Goal: Task Accomplishment & Management: Manage account settings

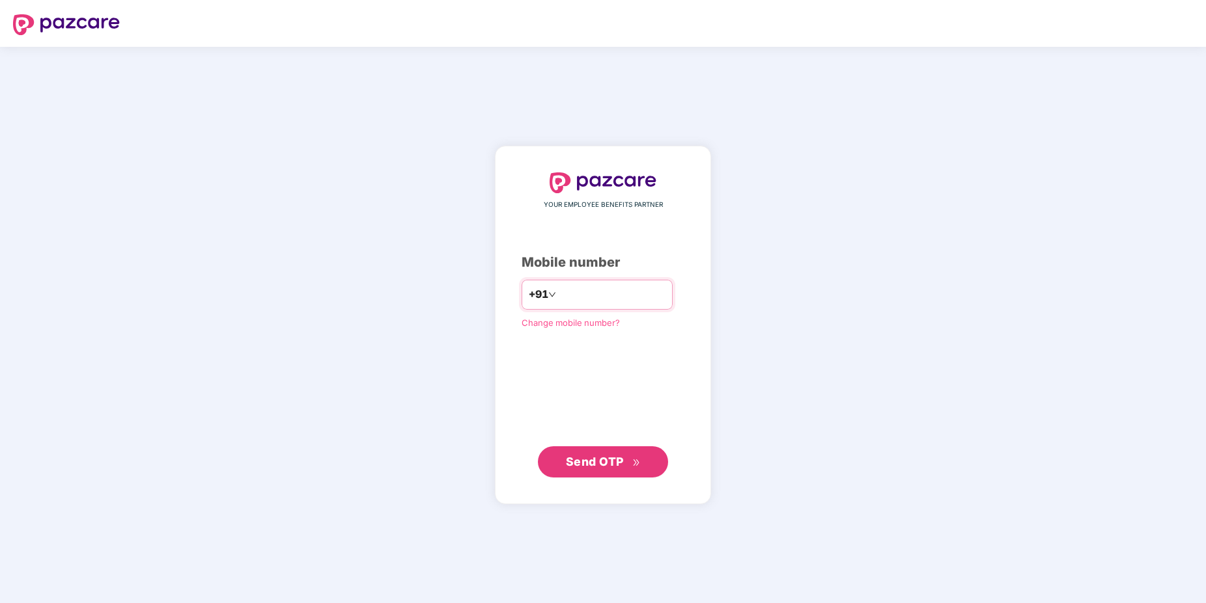
type input "**********"
click at [601, 461] on span "Send OTP" at bounding box center [595, 461] width 58 height 14
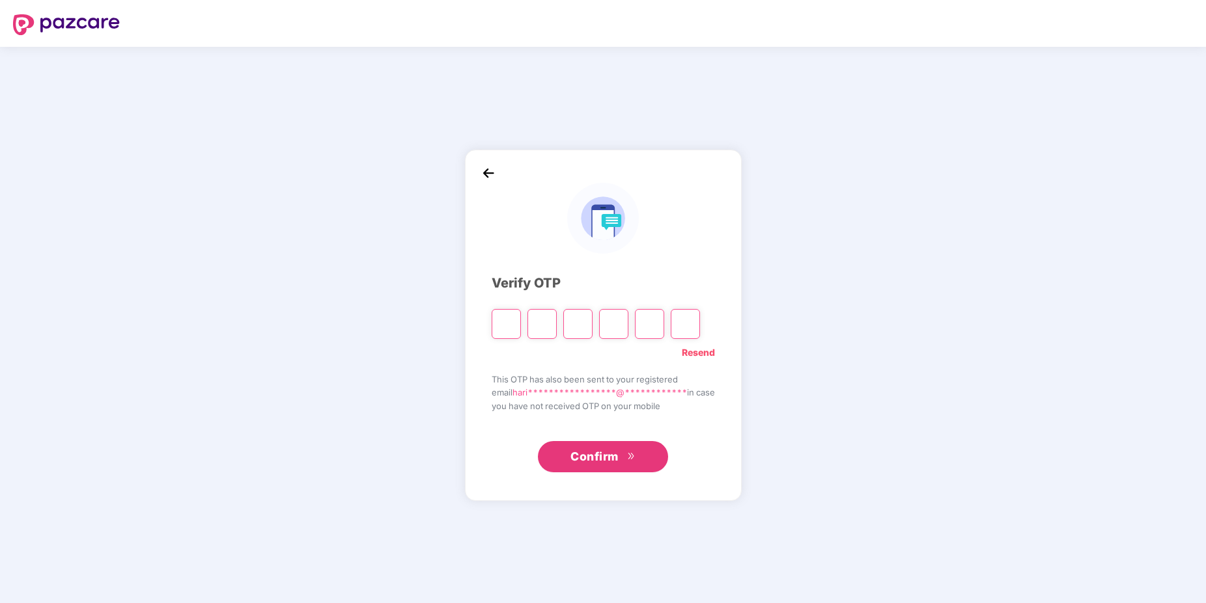
click at [505, 327] on input "Please enter verification code. Digit 1" at bounding box center [505, 324] width 29 height 30
type input "*"
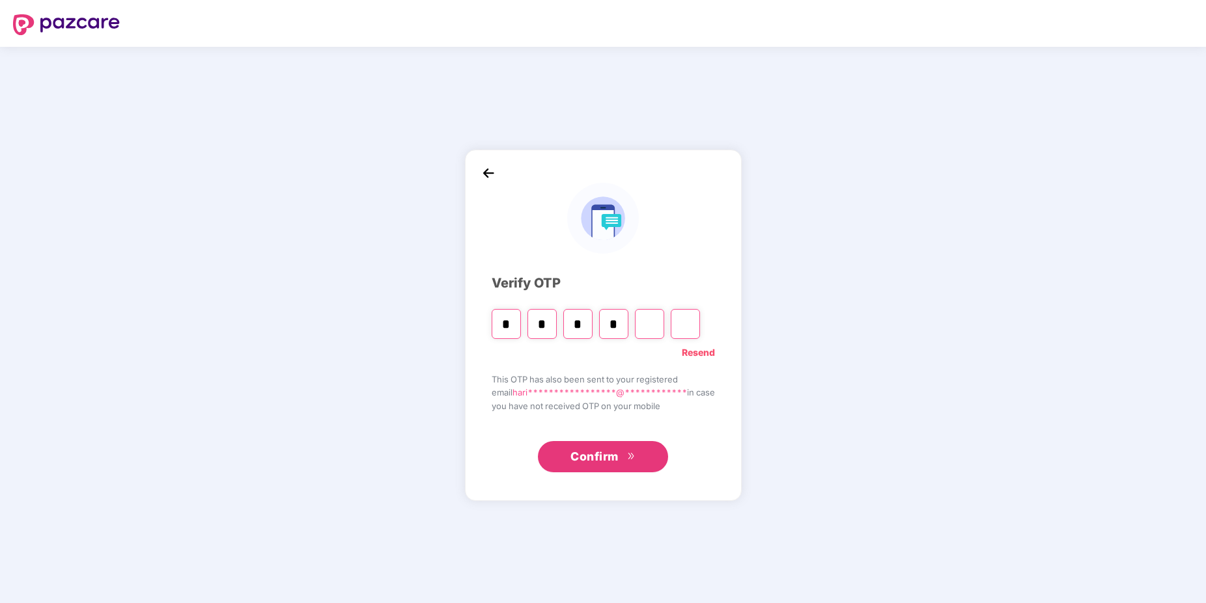
type input "*"
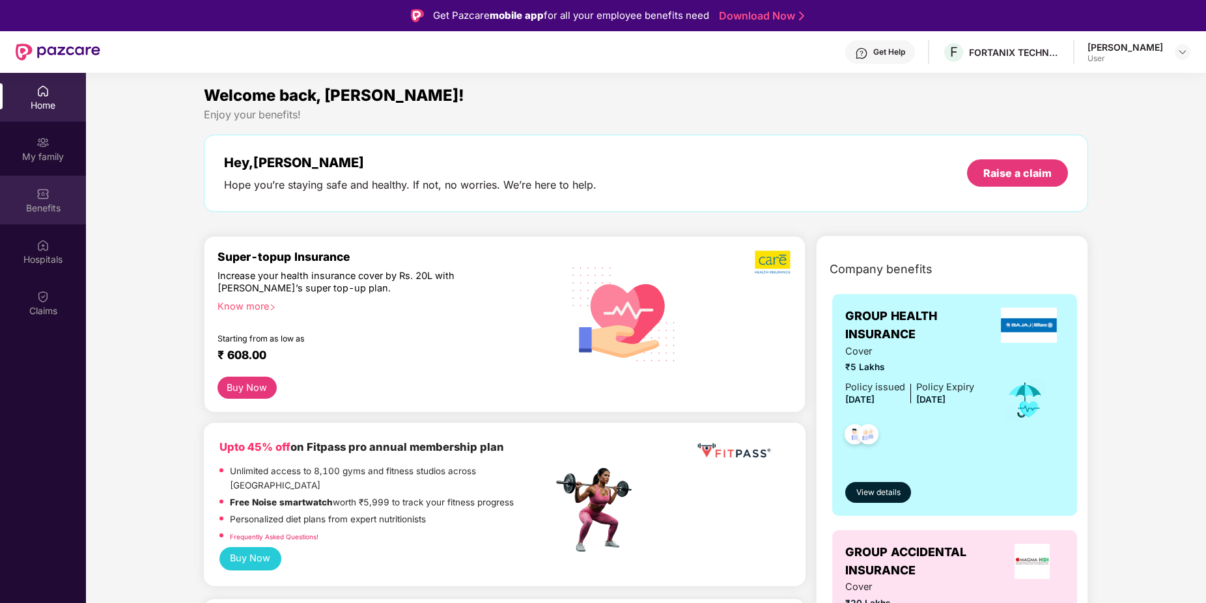
click at [34, 219] on div "Benefits" at bounding box center [43, 200] width 86 height 49
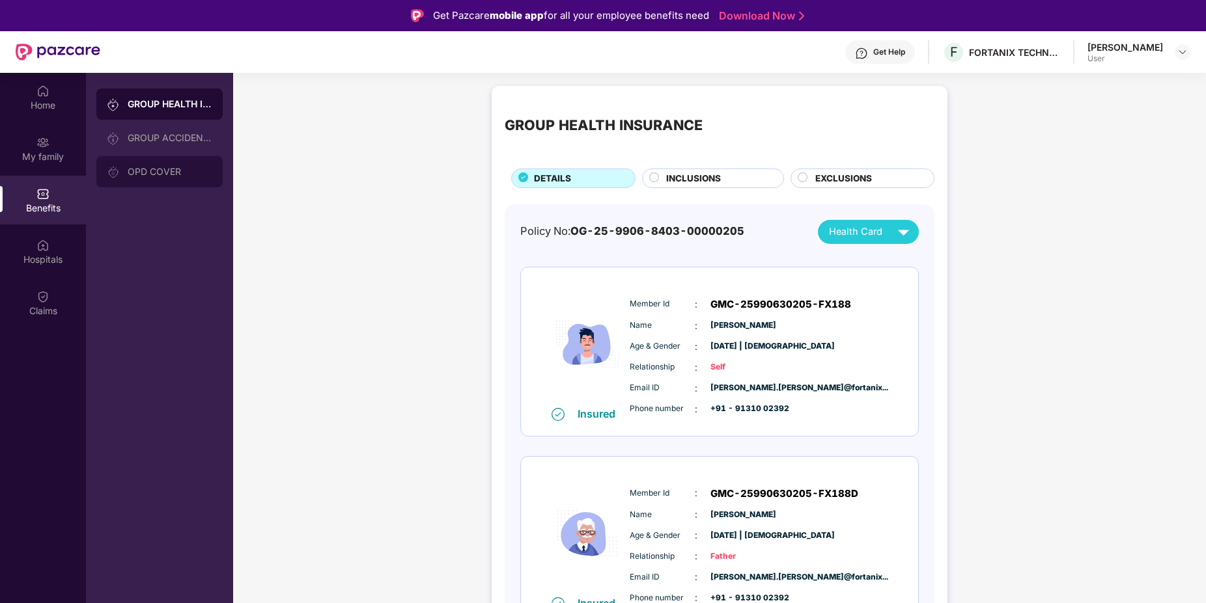
click at [137, 182] on div "OPD COVER" at bounding box center [159, 171] width 126 height 31
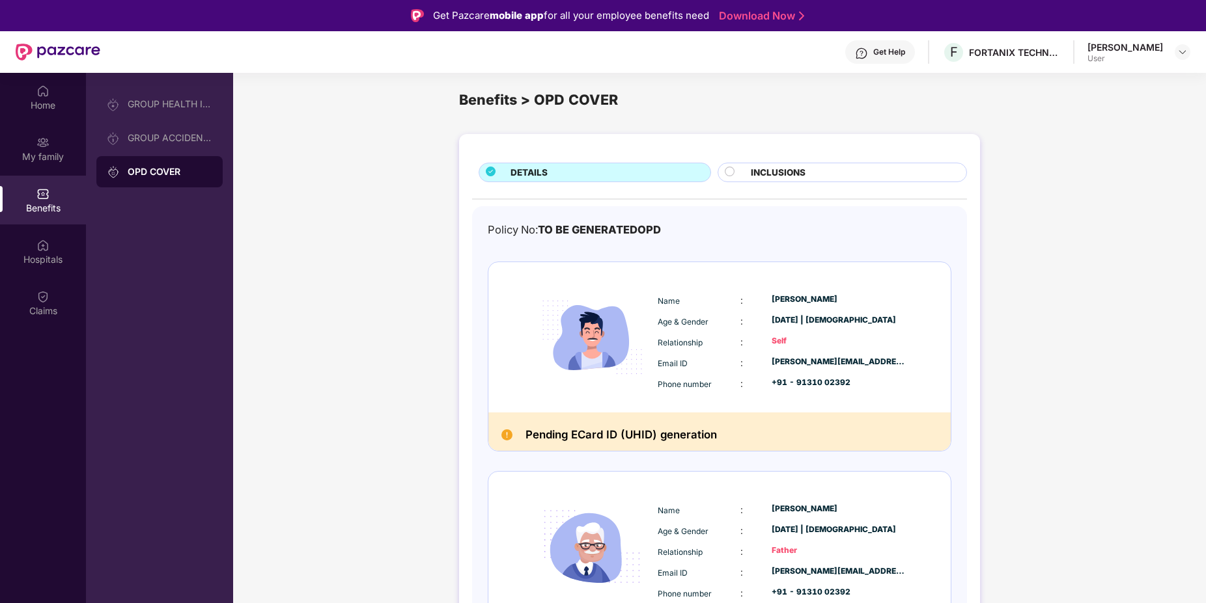
scroll to position [10, 0]
click at [55, 139] on div "My family" at bounding box center [43, 148] width 86 height 49
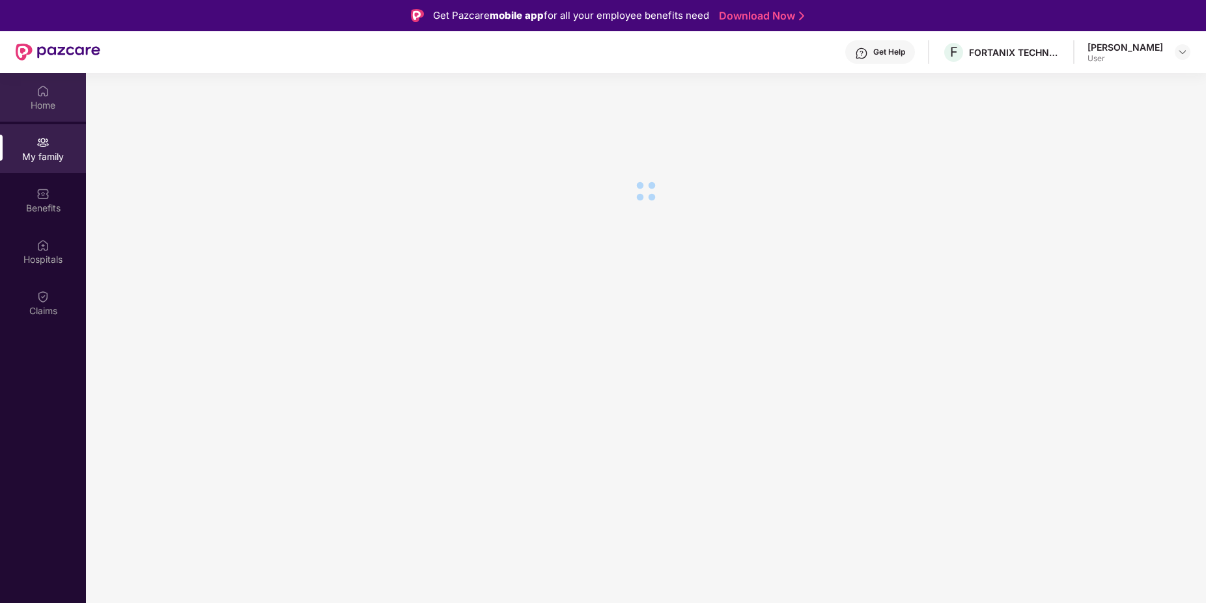
click at [43, 112] on div "Home" at bounding box center [43, 97] width 86 height 49
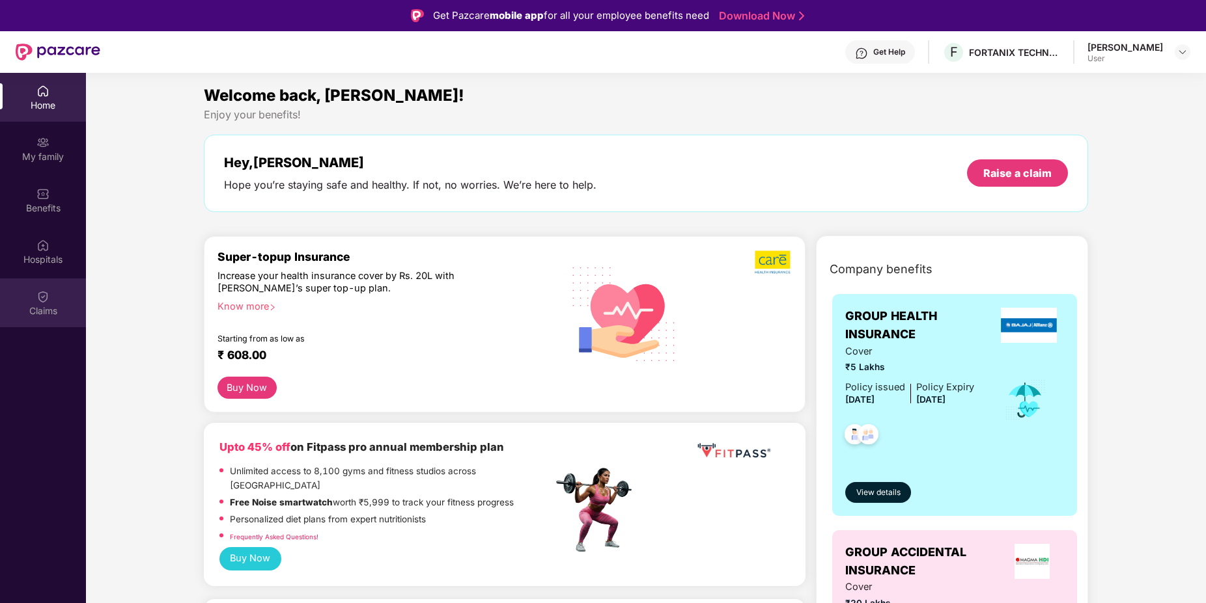
click at [46, 297] on img at bounding box center [42, 296] width 13 height 13
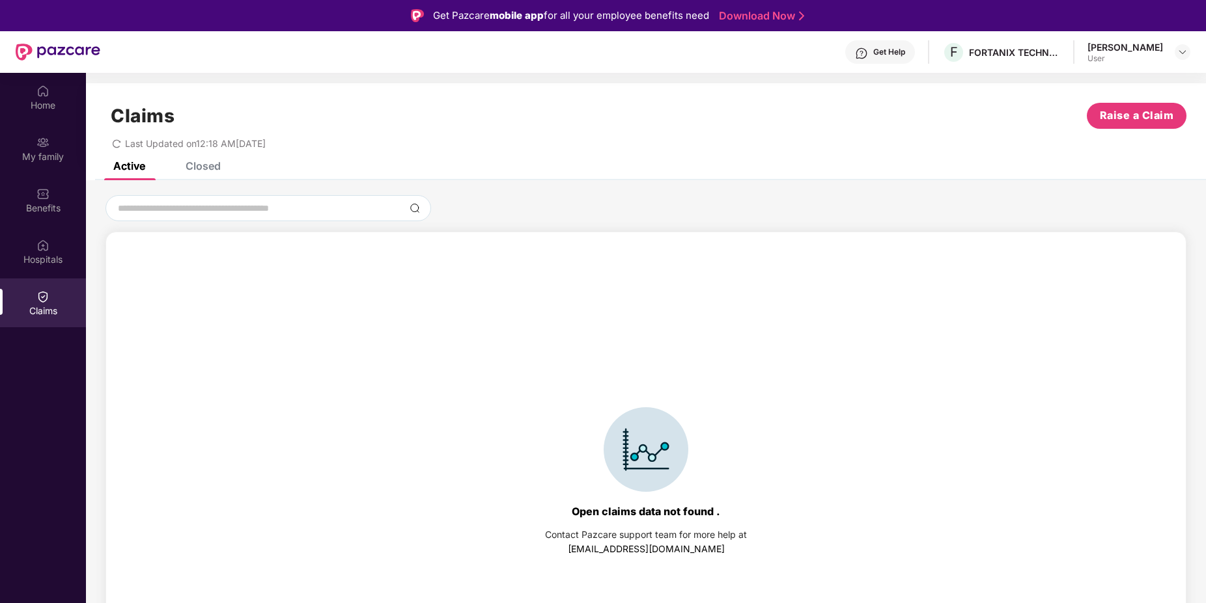
click at [185, 167] on div "Closed" at bounding box center [193, 165] width 55 height 13
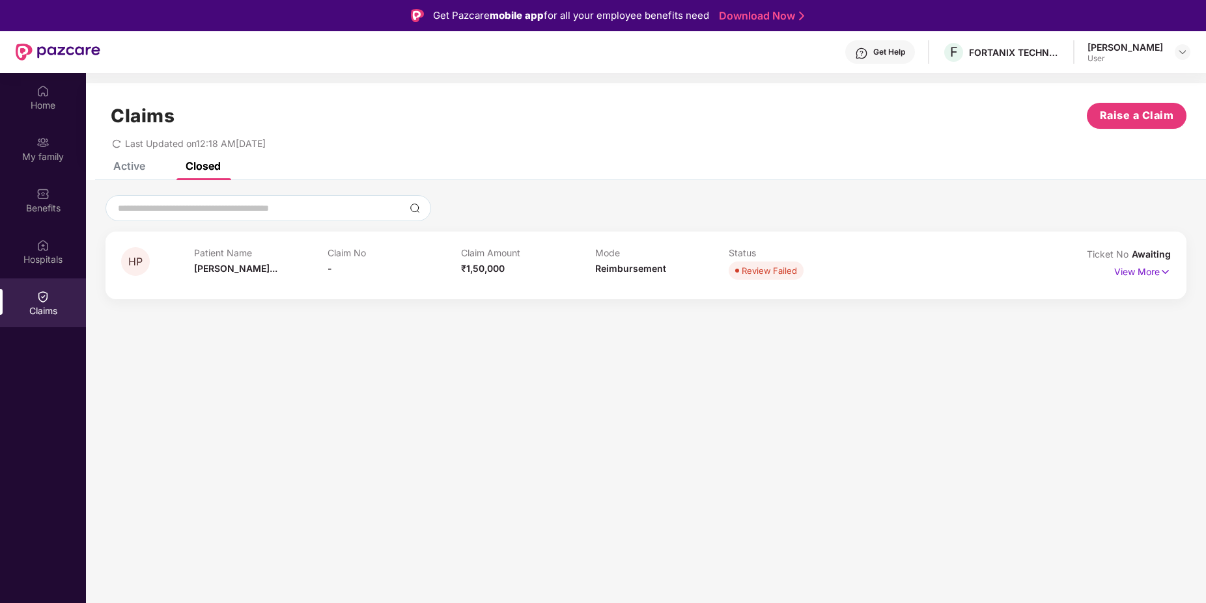
click at [135, 159] on div "Claims Raise a Claim Last Updated on 12:18 AM[DATE]" at bounding box center [646, 122] width 1120 height 79
click at [137, 162] on div "Active" at bounding box center [129, 165] width 32 height 13
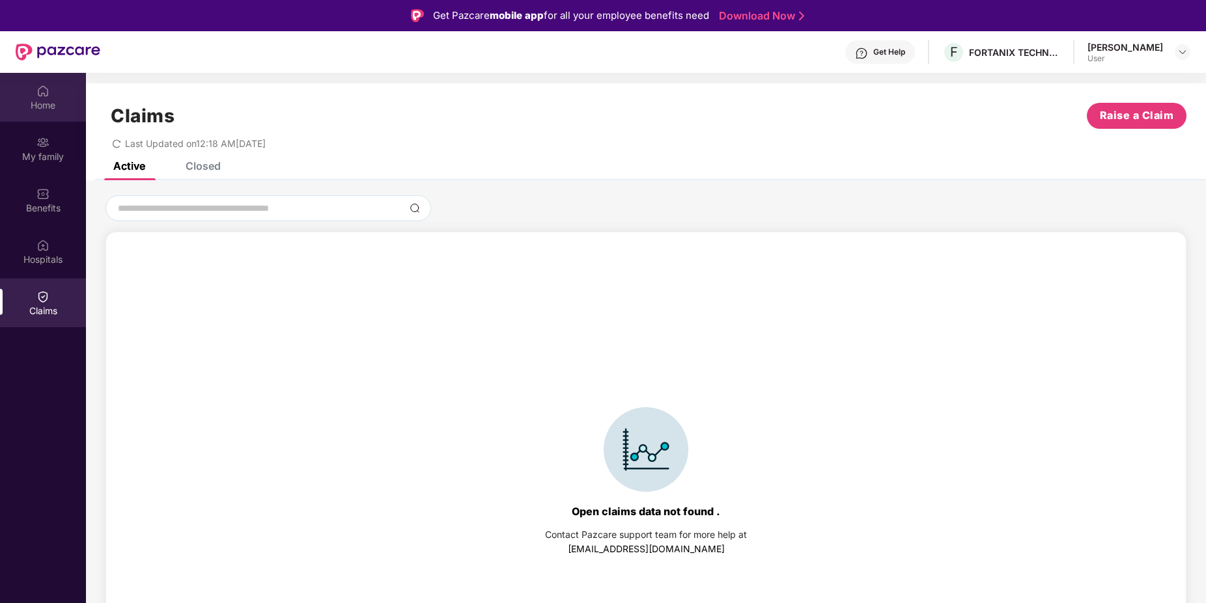
click at [44, 93] on img at bounding box center [42, 91] width 13 height 13
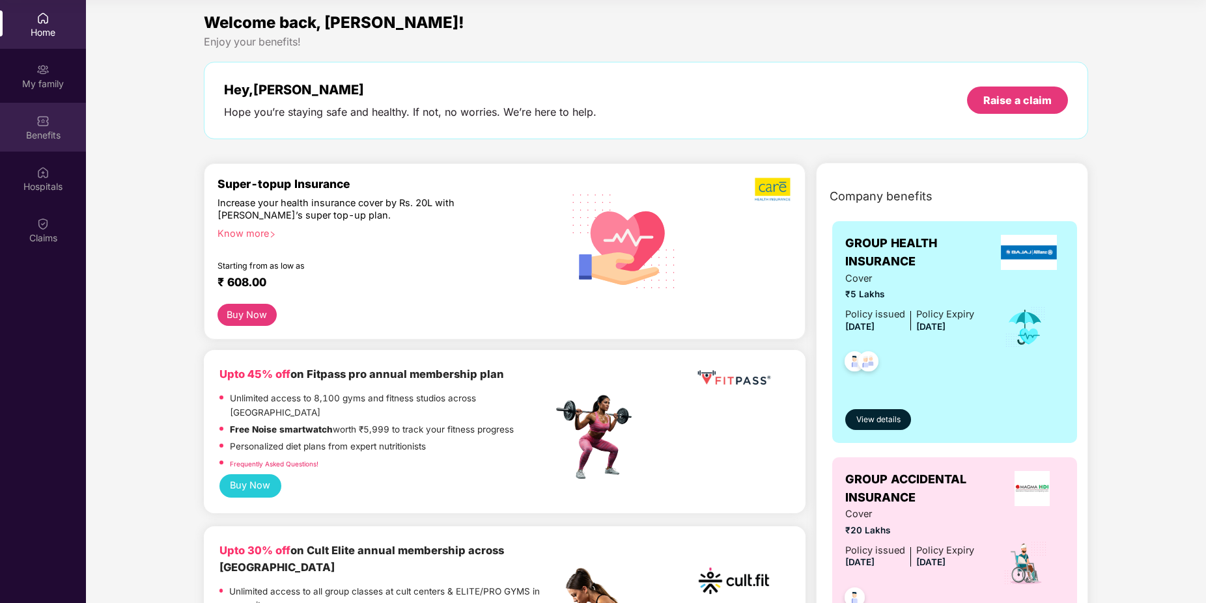
click at [66, 126] on div "Benefits" at bounding box center [43, 127] width 86 height 49
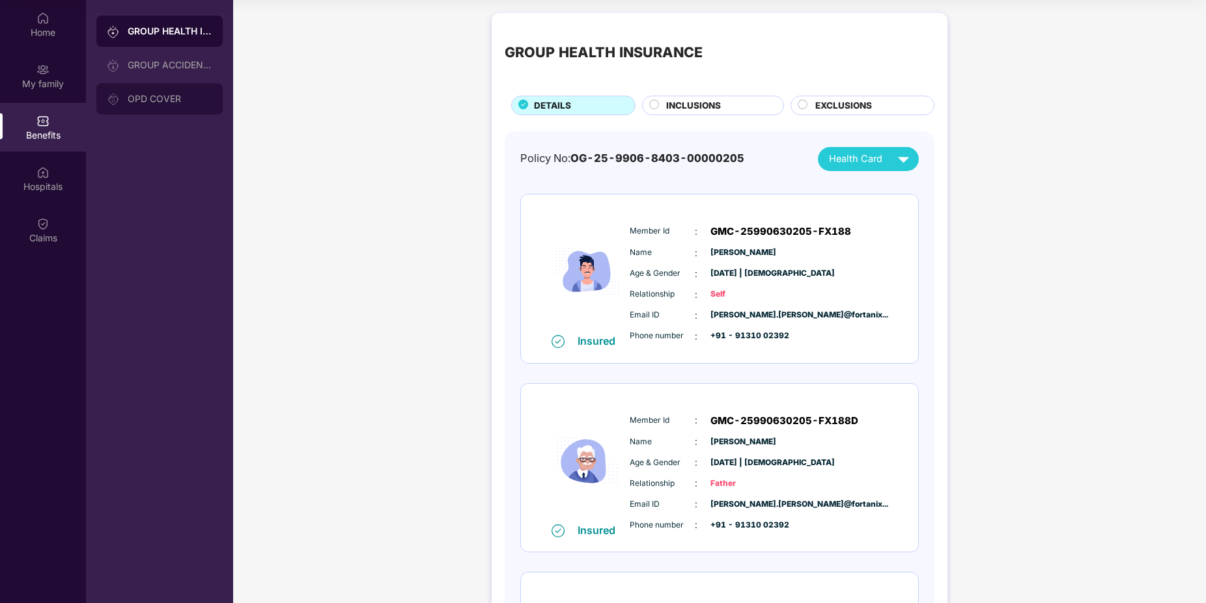
click at [156, 94] on div "OPD COVER" at bounding box center [170, 99] width 85 height 10
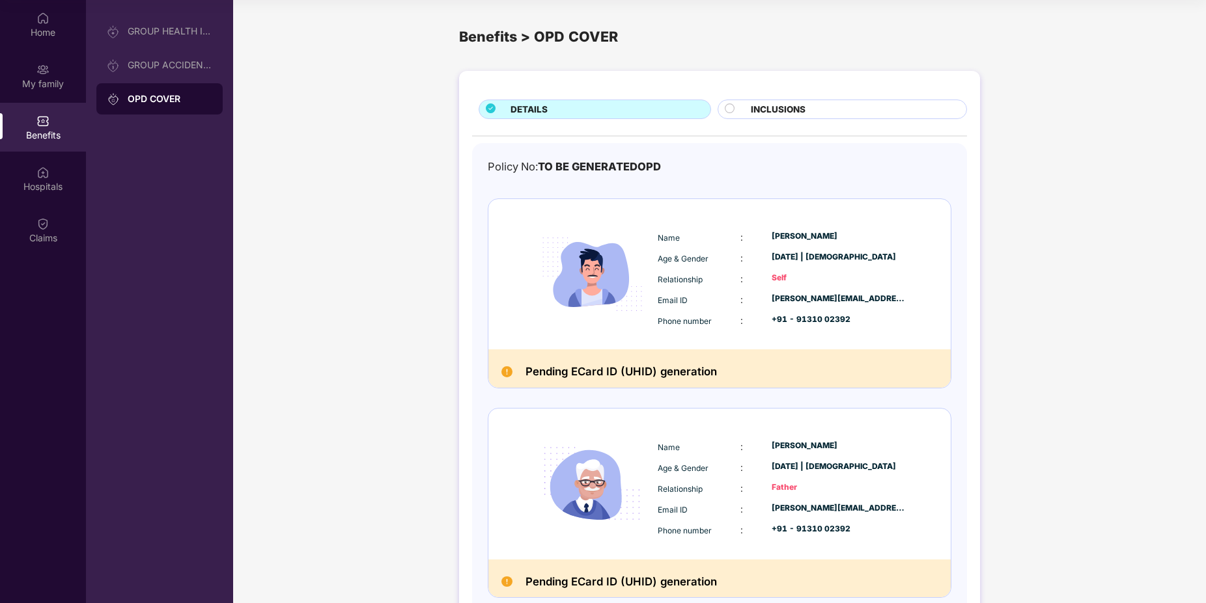
click at [612, 368] on h2 "Pending ECard ID (UHID) generation" at bounding box center [620, 372] width 191 height 19
click at [647, 368] on h2 "Pending ECard ID (UHID) generation" at bounding box center [620, 372] width 191 height 19
drag, startPoint x: 647, startPoint y: 368, endPoint x: 540, endPoint y: 366, distance: 106.8
click at [540, 366] on h2 "Pending ECard ID (UHID) generation" at bounding box center [620, 372] width 191 height 19
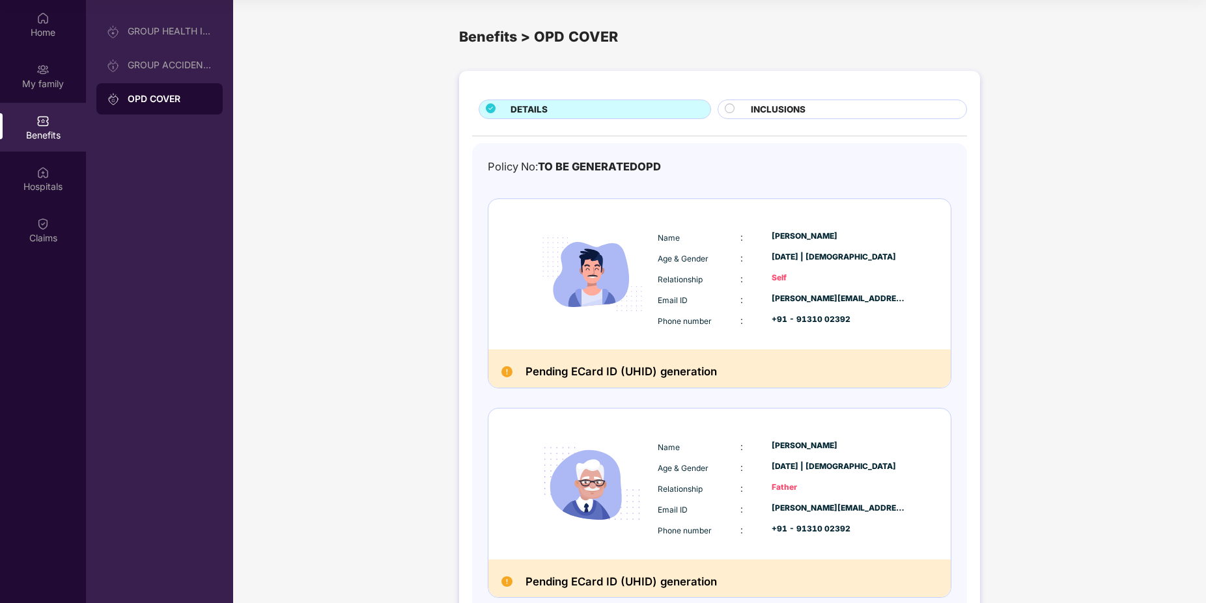
scroll to position [286, 0]
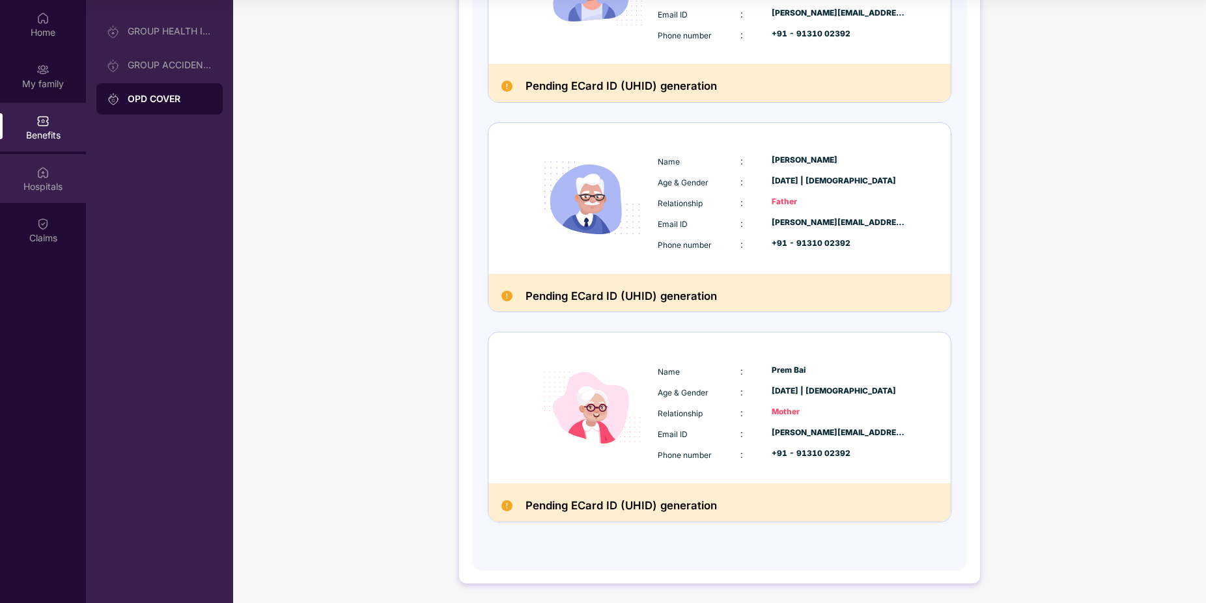
click at [44, 186] on div "Hospitals" at bounding box center [43, 186] width 86 height 13
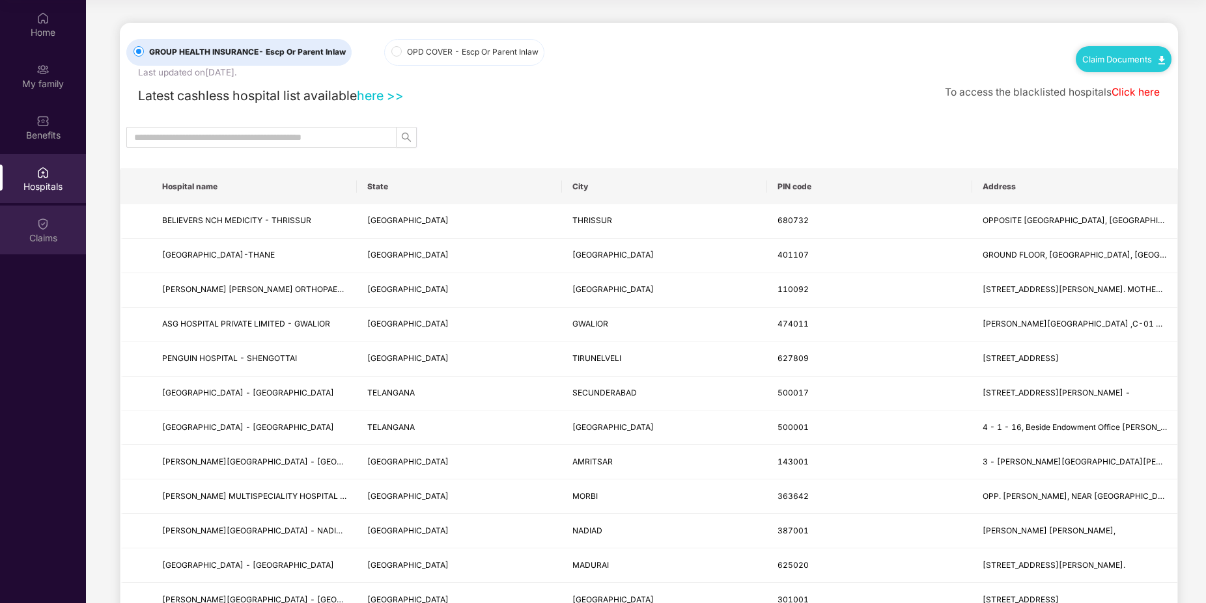
click at [57, 242] on div "Claims" at bounding box center [43, 238] width 86 height 13
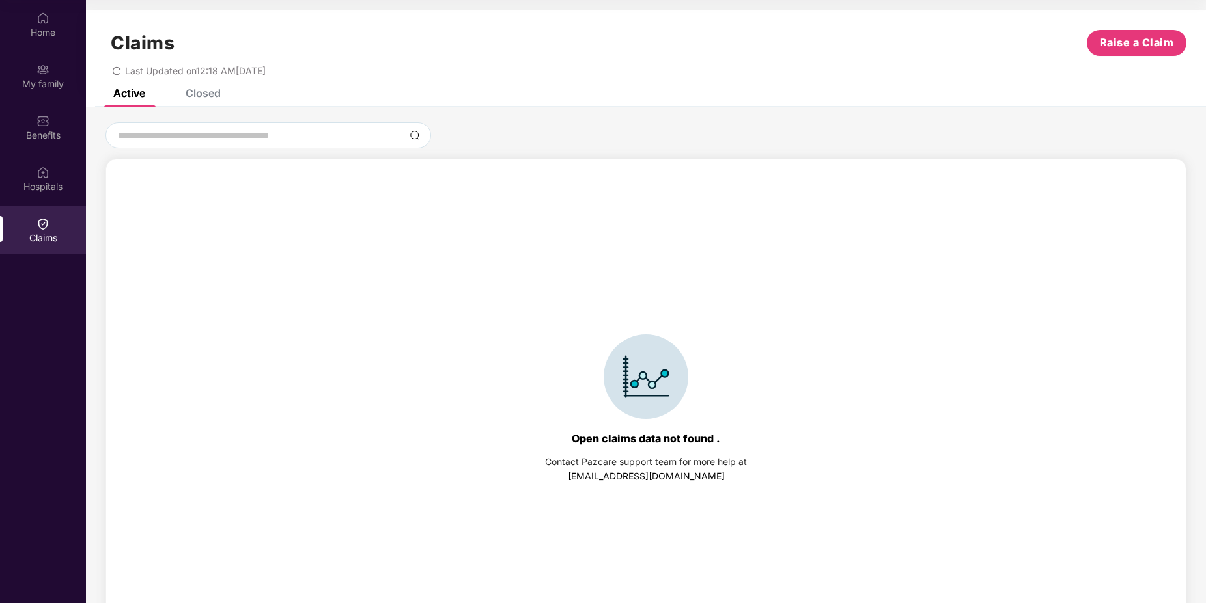
click at [1162, 29] on div "Claims Raise a Claim Last Updated on 12:18 AM[DATE]" at bounding box center [646, 49] width 1120 height 79
click at [1163, 34] on span "Raise a Claim" at bounding box center [1136, 42] width 74 height 16
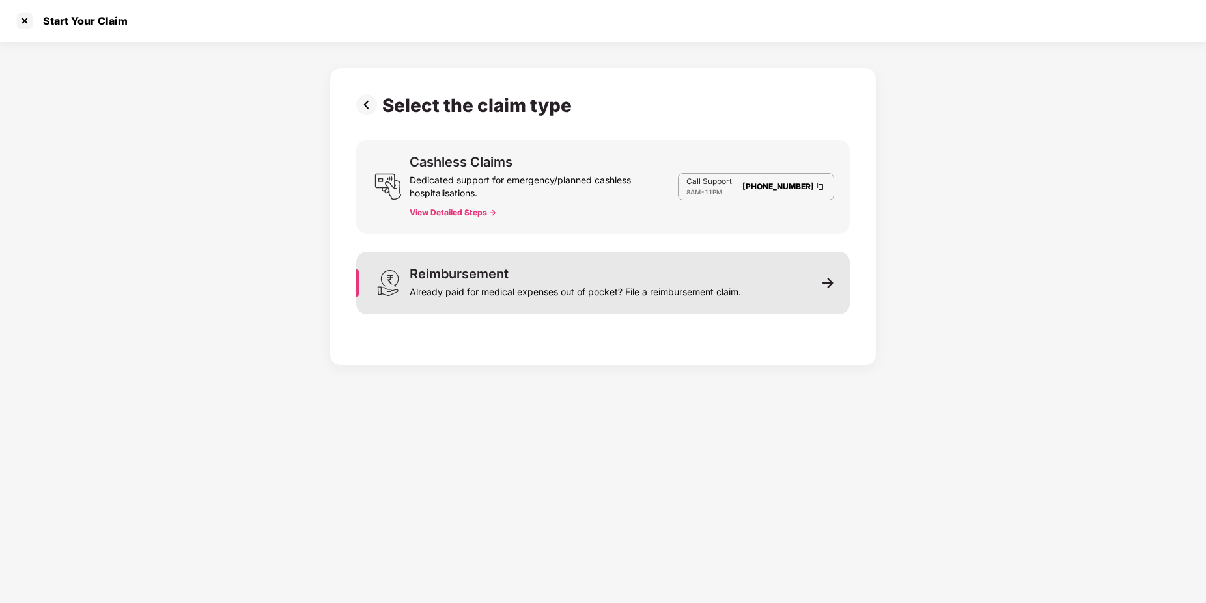
click at [719, 280] on div "Reimbursement Already paid for medical expenses out of pocket? File a reimburse…" at bounding box center [574, 283] width 331 height 31
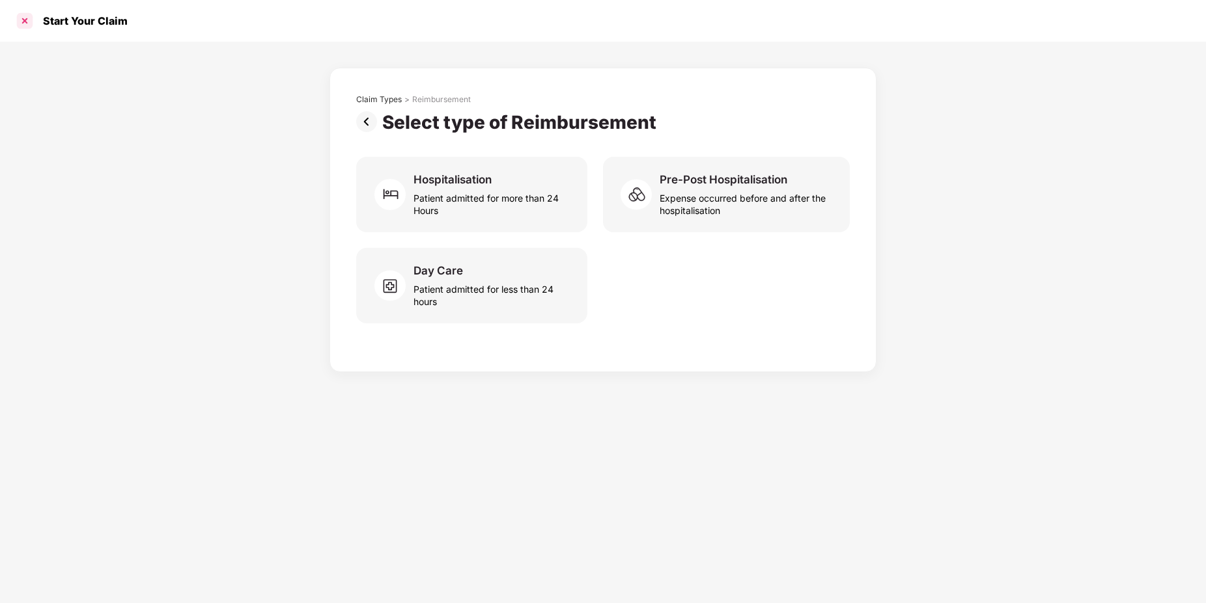
click at [32, 18] on div at bounding box center [24, 20] width 21 height 21
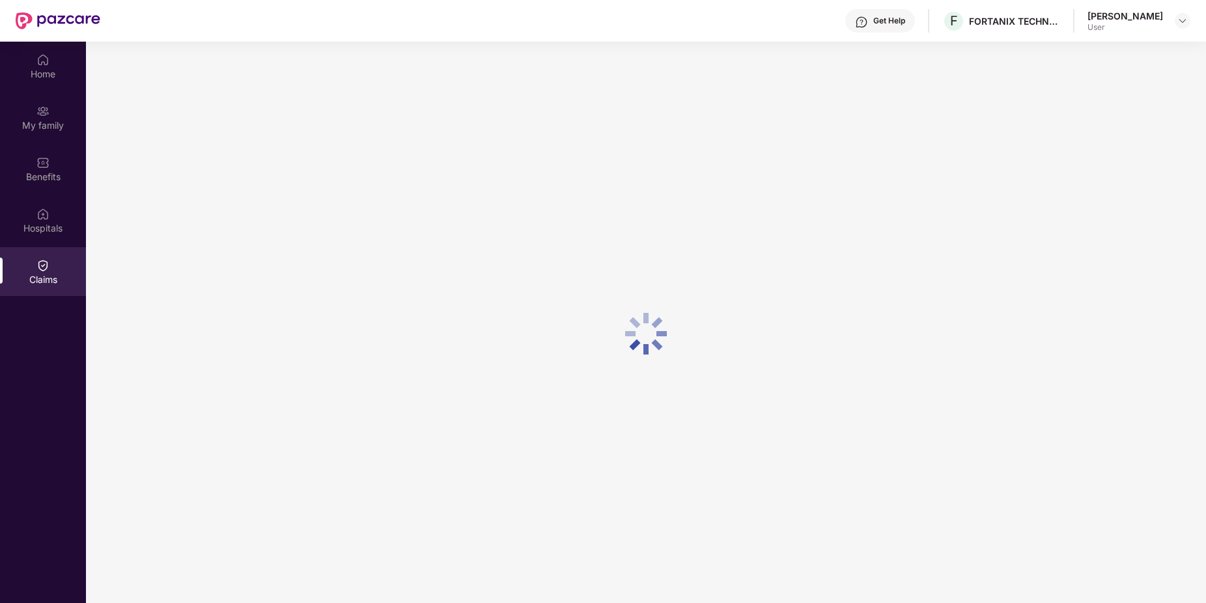
scroll to position [73, 0]
